Goal: Contribute content

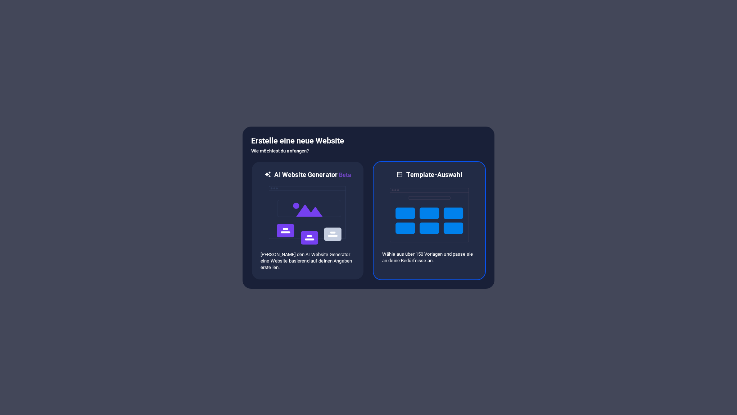
click at [423, 219] on img at bounding box center [429, 215] width 79 height 72
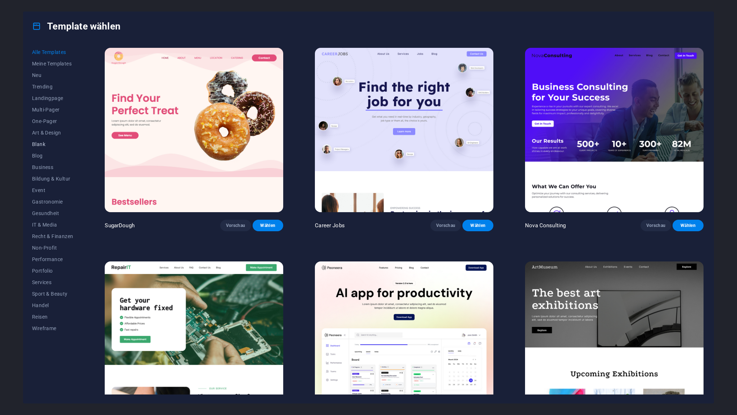
click at [44, 144] on span "Blank" at bounding box center [52, 144] width 41 height 6
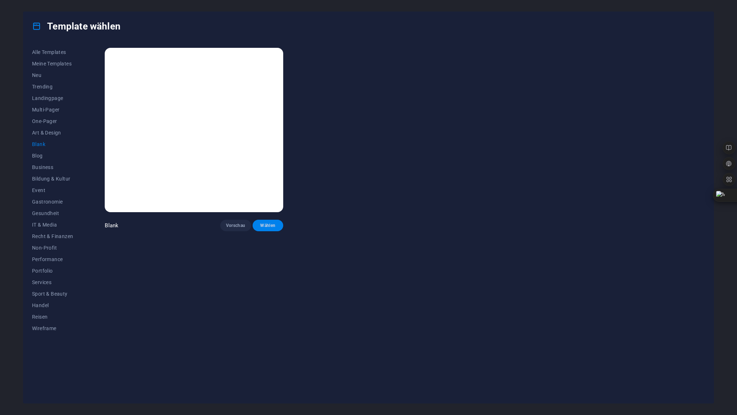
click at [269, 224] on span "Wählen" at bounding box center [267, 226] width 19 height 6
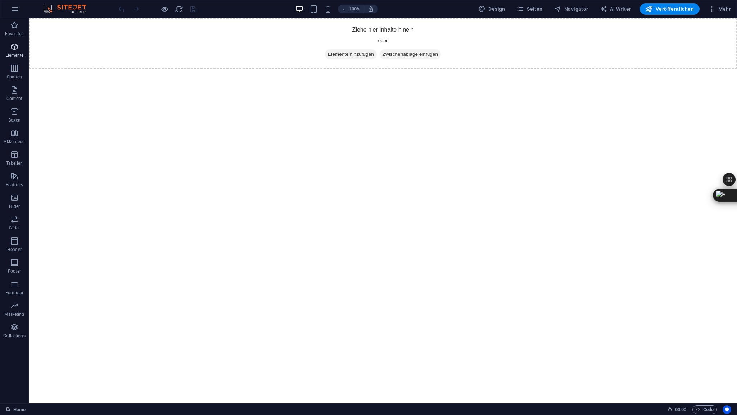
click at [22, 50] on span "Elemente" at bounding box center [14, 50] width 29 height 17
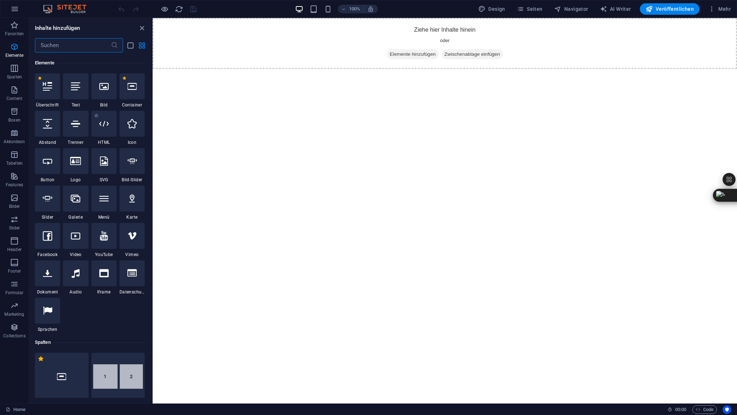
scroll to position [76, 0]
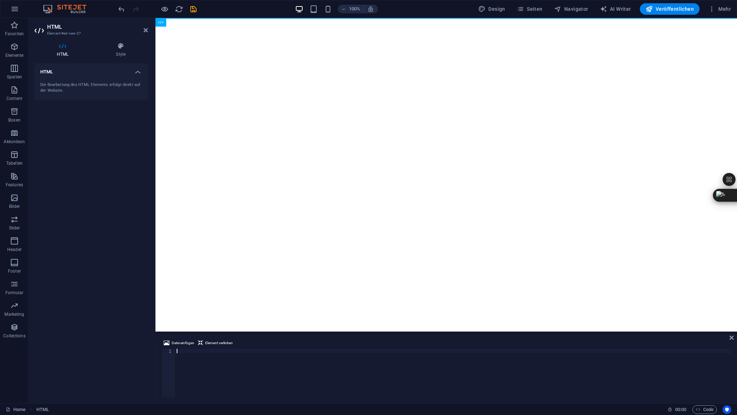
click at [186, 350] on div at bounding box center [453, 378] width 556 height 58
type textarea "</html>"
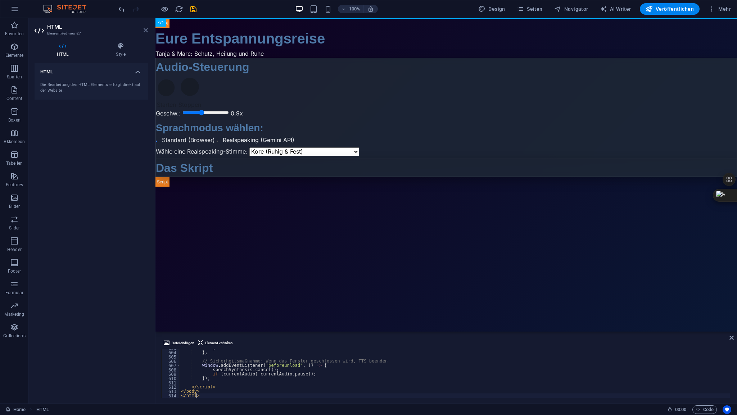
click at [146, 31] on icon at bounding box center [146, 30] width 4 height 6
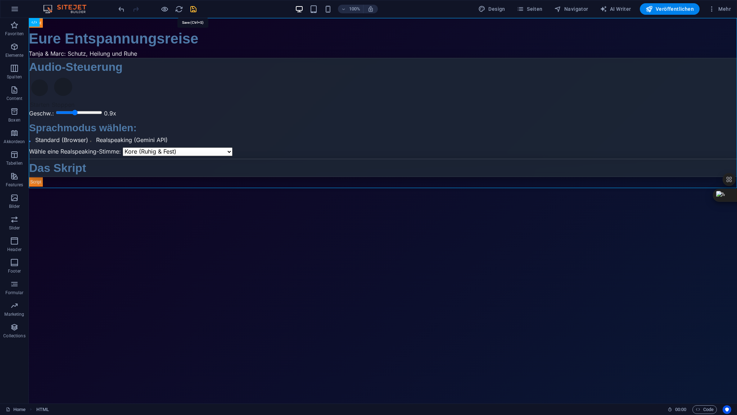
click at [194, 9] on icon "save" at bounding box center [193, 9] width 8 height 8
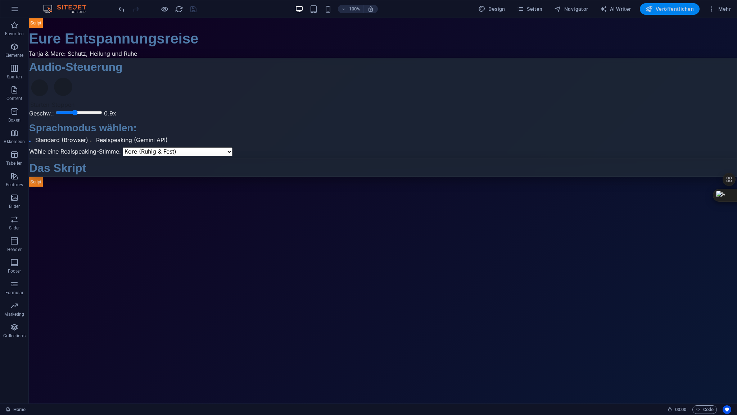
click at [671, 9] on span "Veröffentlichen" at bounding box center [669, 8] width 48 height 7
